Goal: Information Seeking & Learning: Find contact information

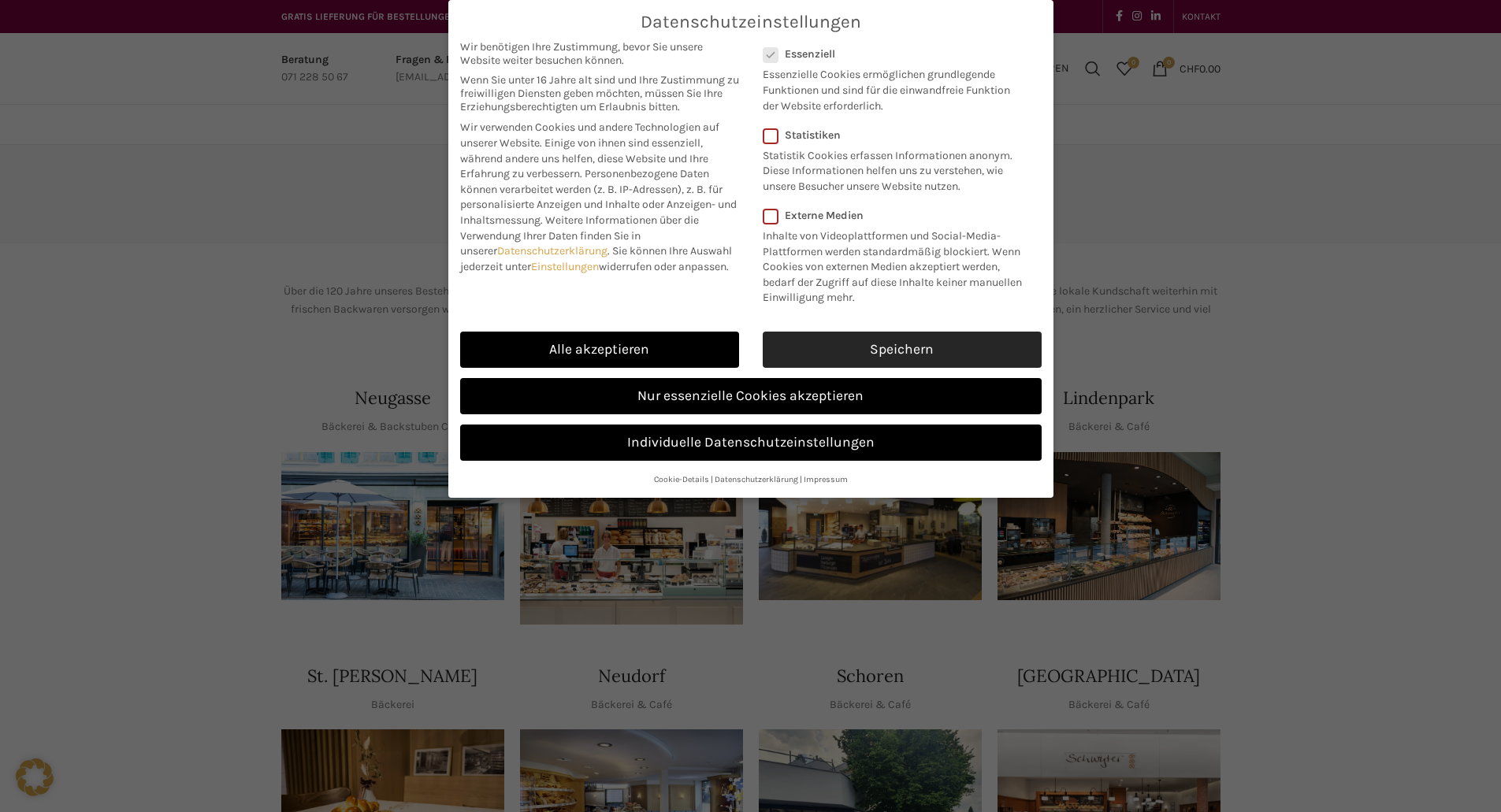
click at [960, 342] on link "Speichern" at bounding box center [902, 350] width 279 height 36
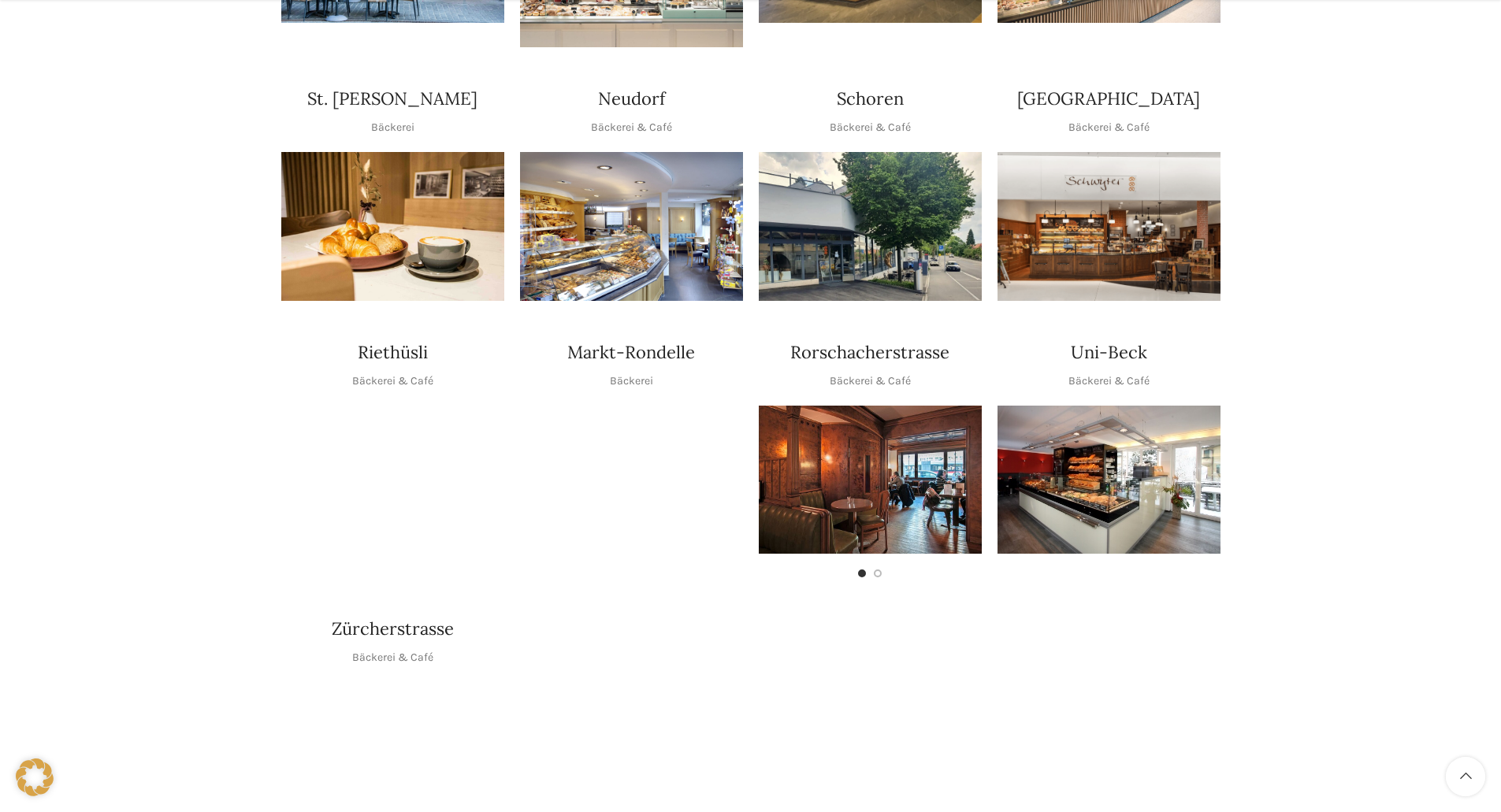
scroll to position [552, 0]
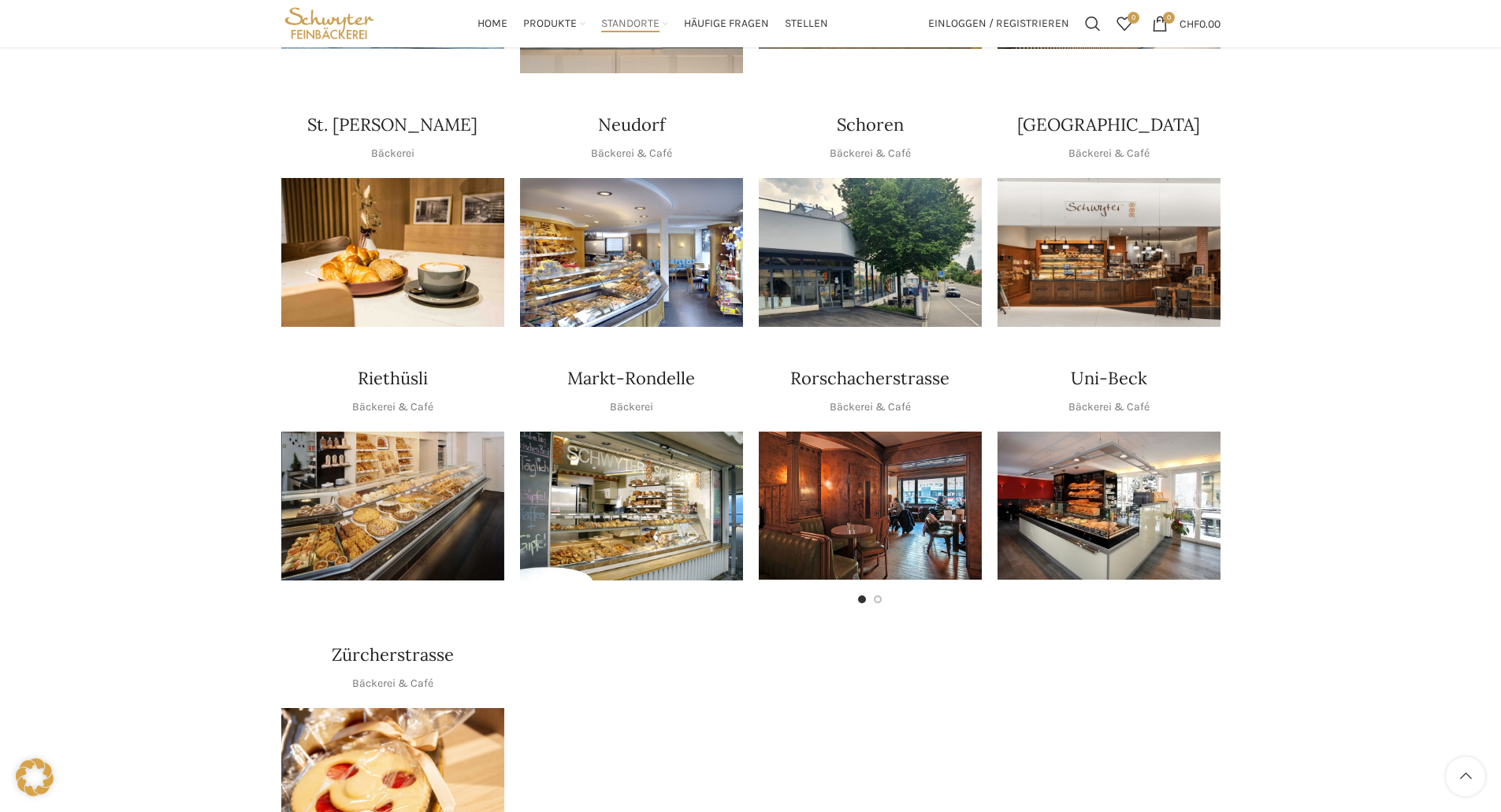
click at [381, 113] on h4 "St. [PERSON_NAME]" at bounding box center [393, 124] width 171 height 24
click at [382, 117] on div "St. [PERSON_NAME] Bäckerei" at bounding box center [393, 137] width 223 height 50
click at [384, 145] on p "Bäckerei" at bounding box center [393, 153] width 44 height 17
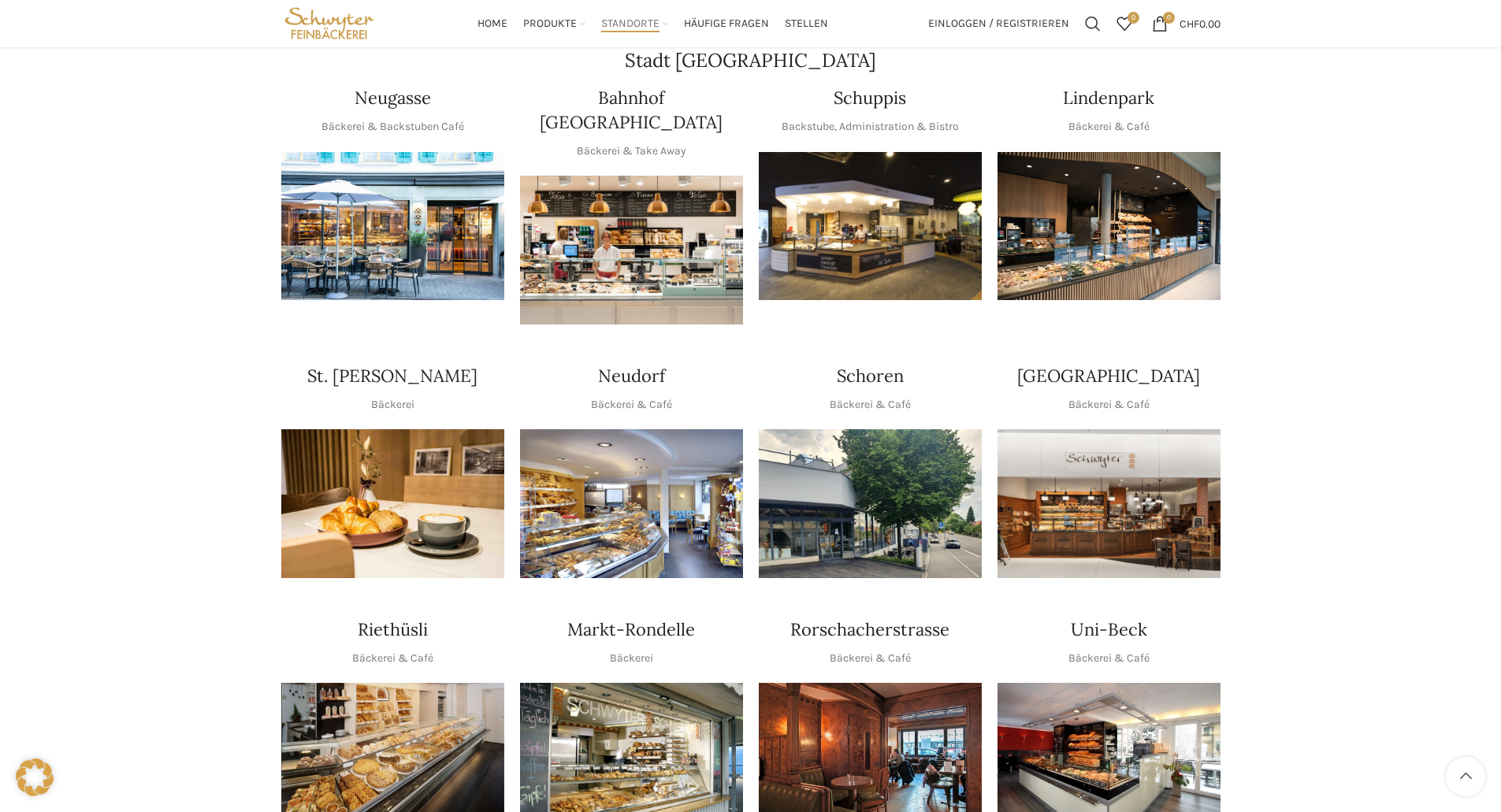
scroll to position [0, 0]
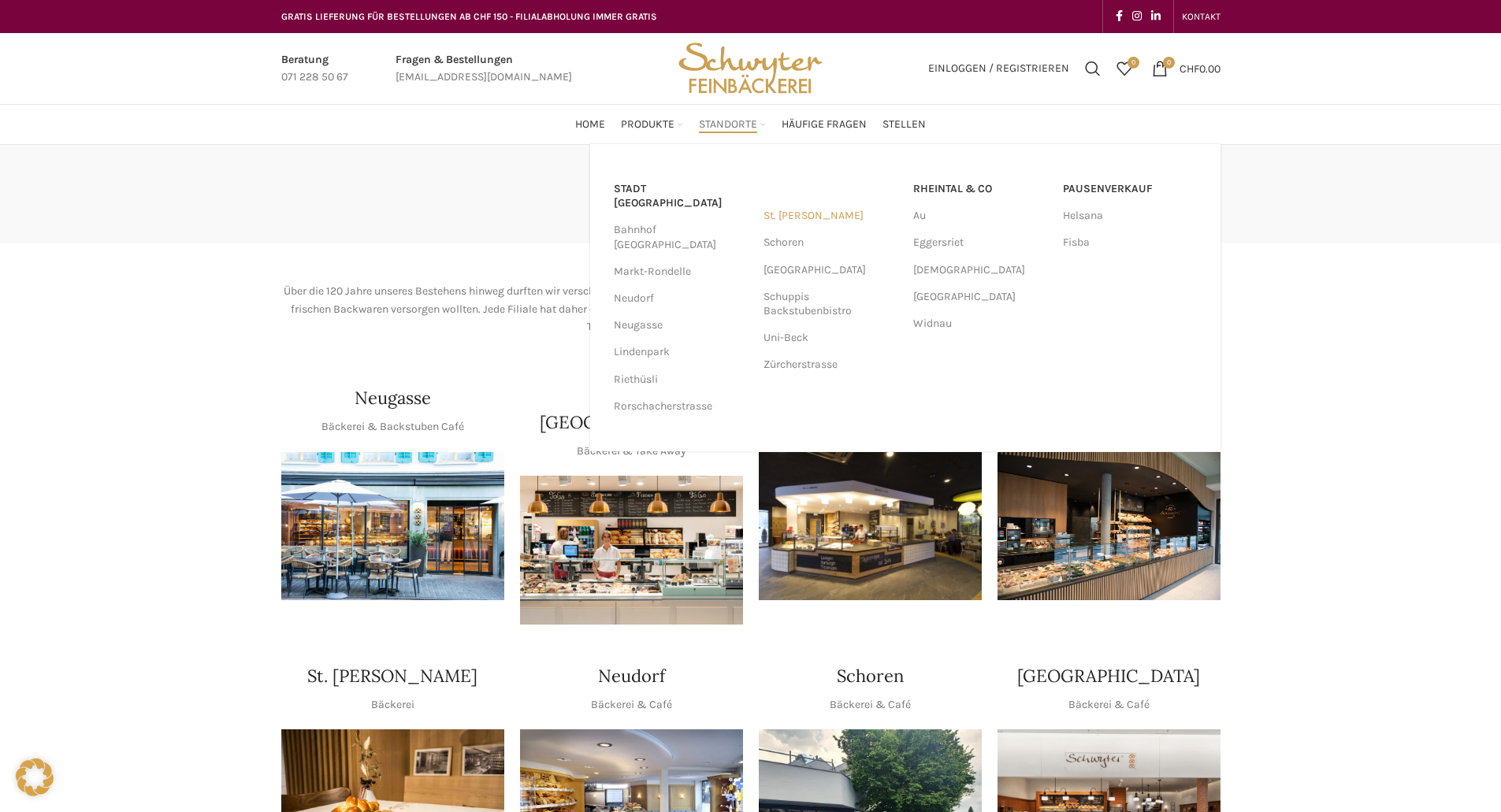
click at [788, 216] on link "St. [PERSON_NAME]" at bounding box center [830, 216] width 134 height 27
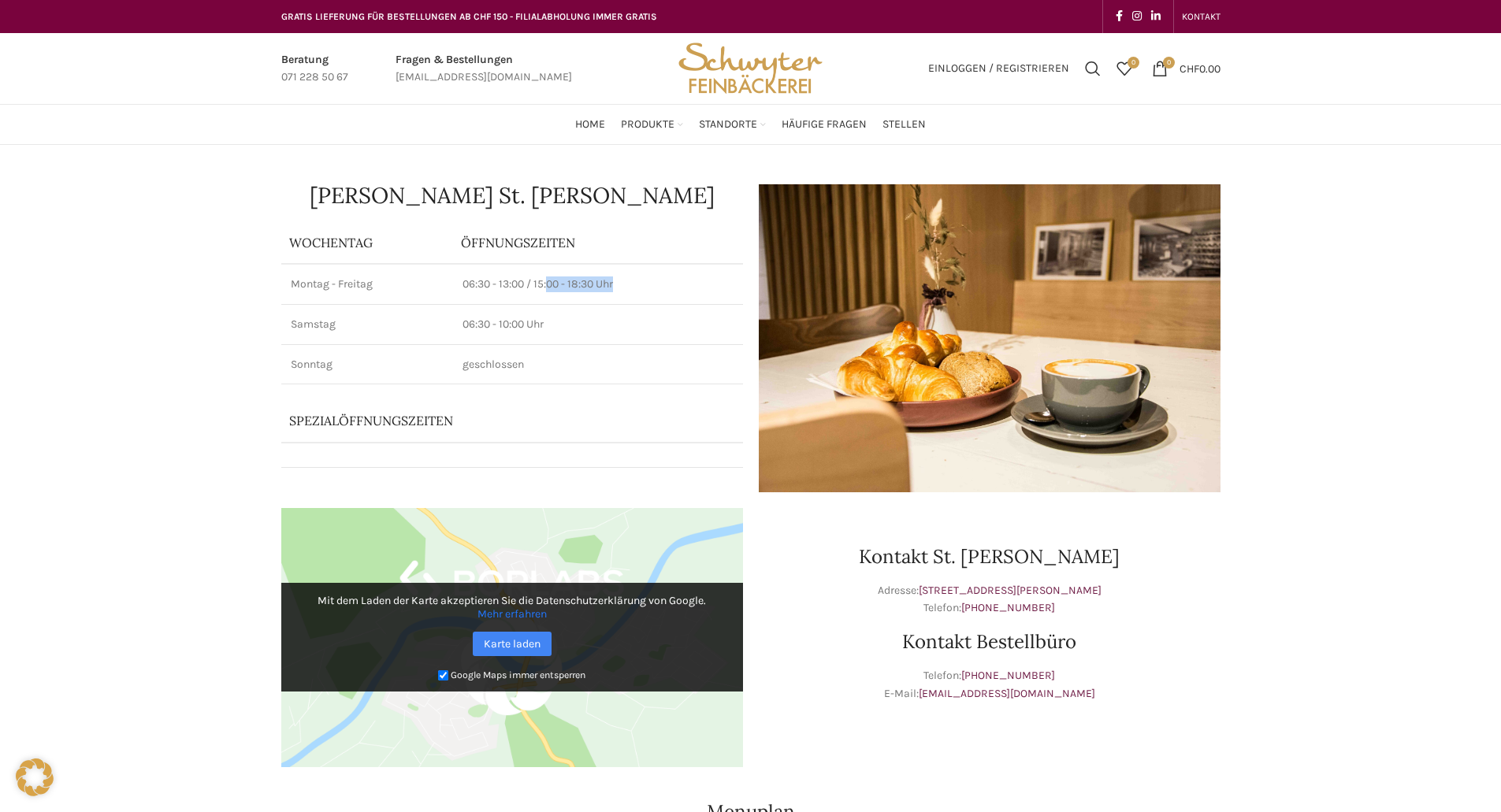
drag, startPoint x: 550, startPoint y: 284, endPoint x: 616, endPoint y: 284, distance: 66.0
click at [616, 284] on p "06:30 - 13:00 / 15:00 - 18:30 Uhr" at bounding box center [598, 284] width 270 height 15
click at [142, 295] on div "[PERSON_NAME] St. [PERSON_NAME] Wochentag ÖFFNUNGSZEITEN [PERSON_NAME] 06:30 - …" at bounding box center [750, 651] width 1501 height 1013
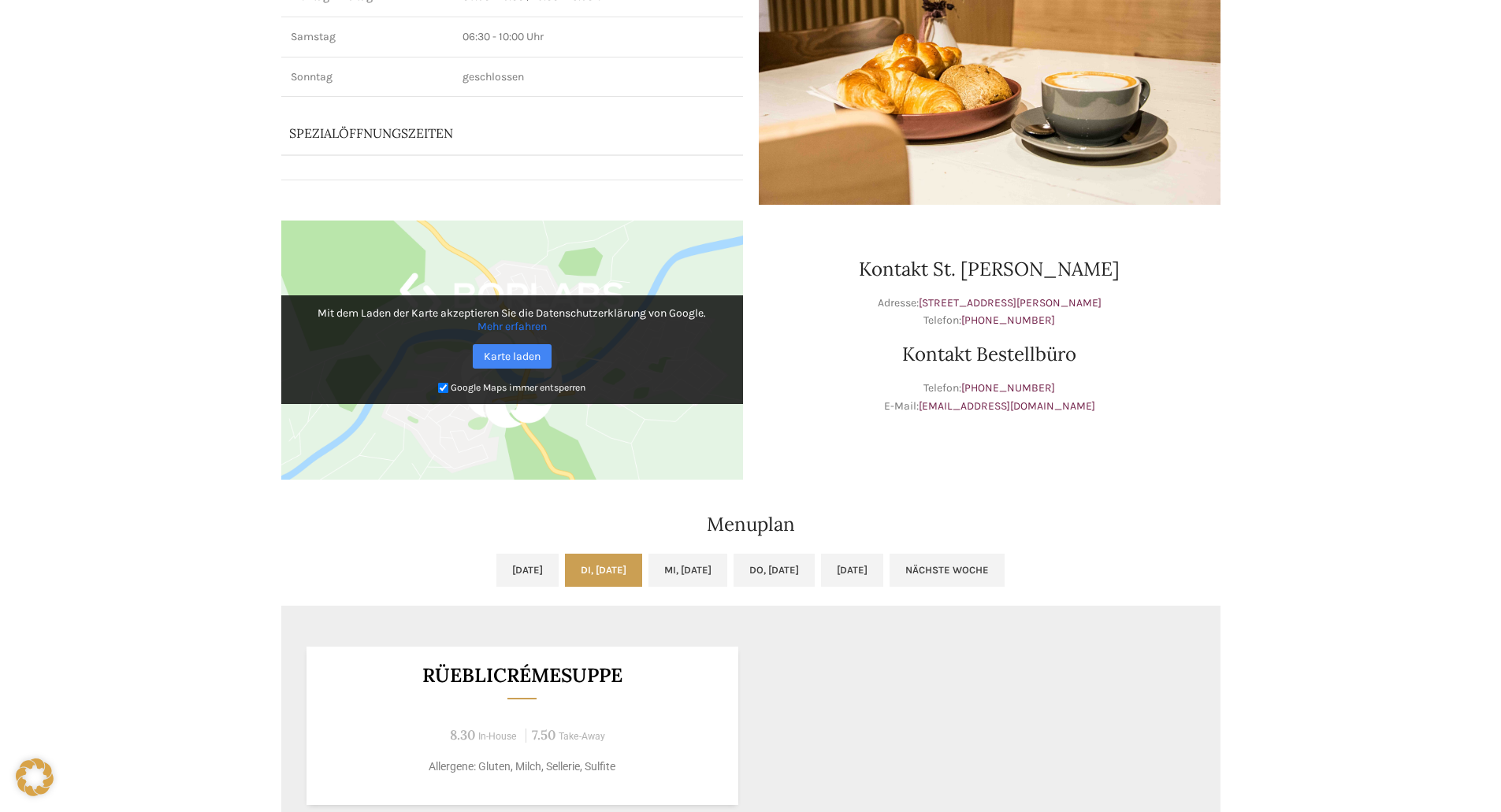
scroll to position [367, 0]
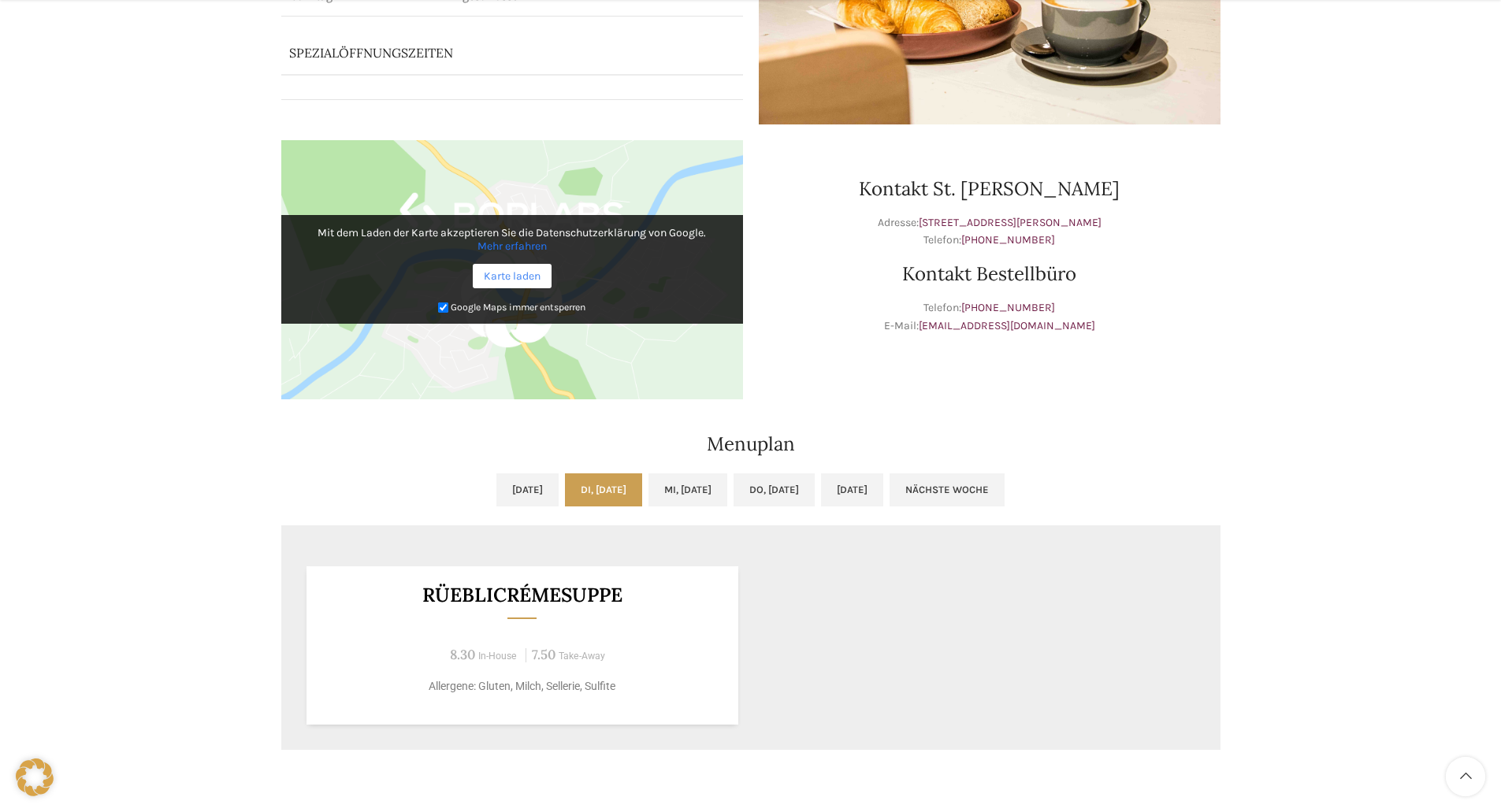
drag, startPoint x: 512, startPoint y: 266, endPoint x: 499, endPoint y: 266, distance: 13.0
click at [512, 266] on link "Karte laden" at bounding box center [512, 276] width 79 height 24
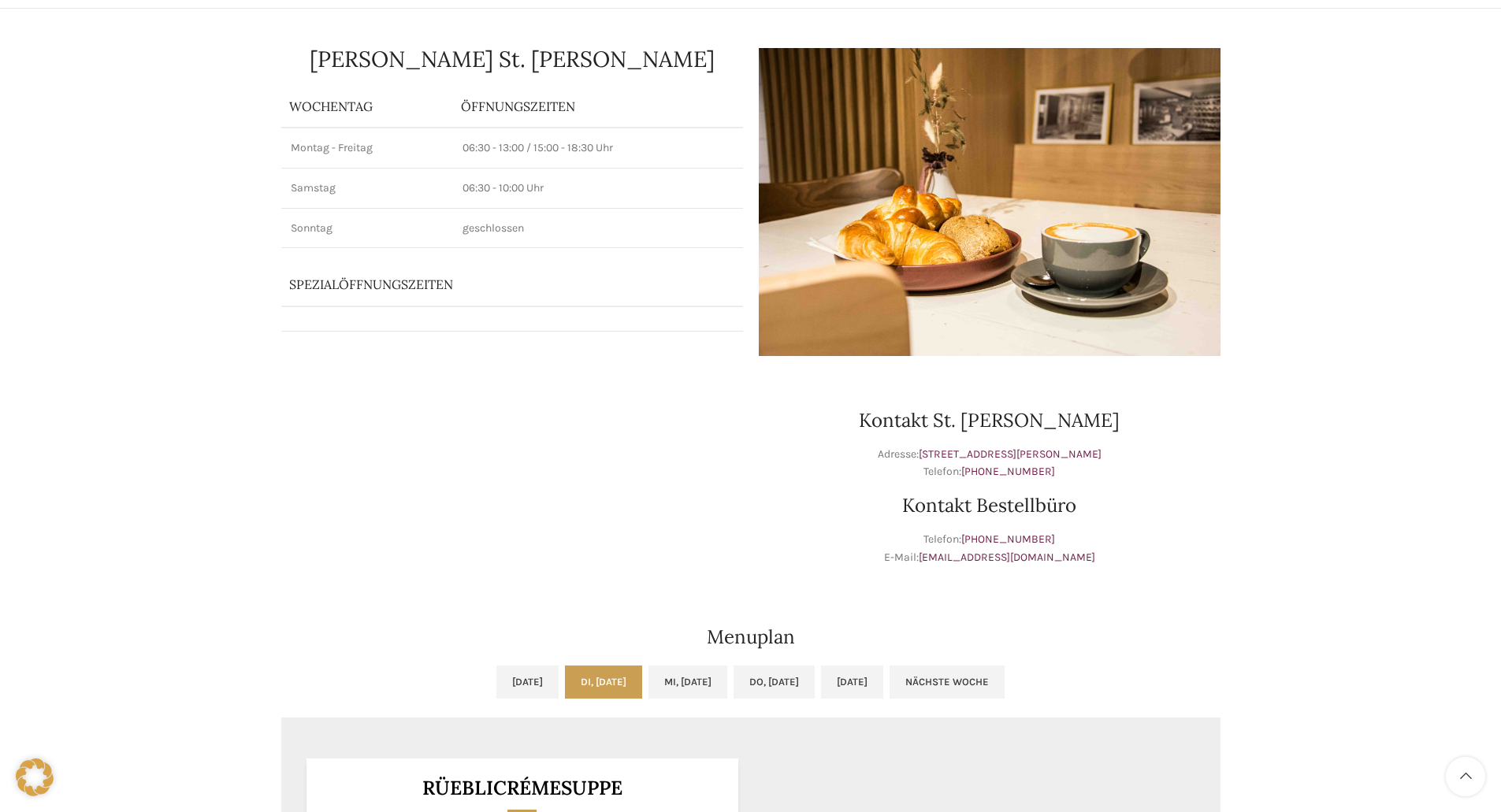
scroll to position [0, 0]
